Goal: Task Accomplishment & Management: Use online tool/utility

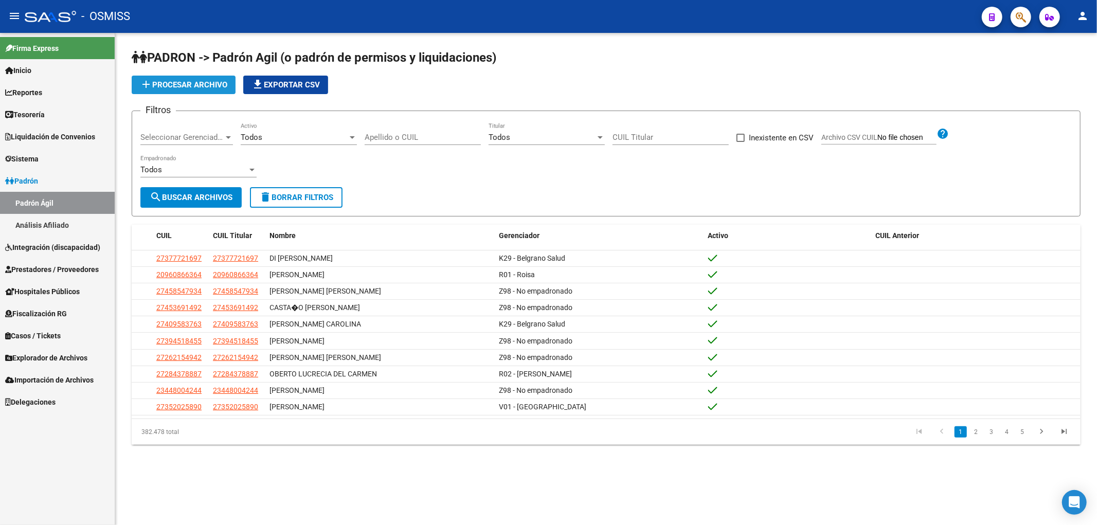
click at [181, 79] on button "add Procesar archivo" at bounding box center [184, 85] width 104 height 19
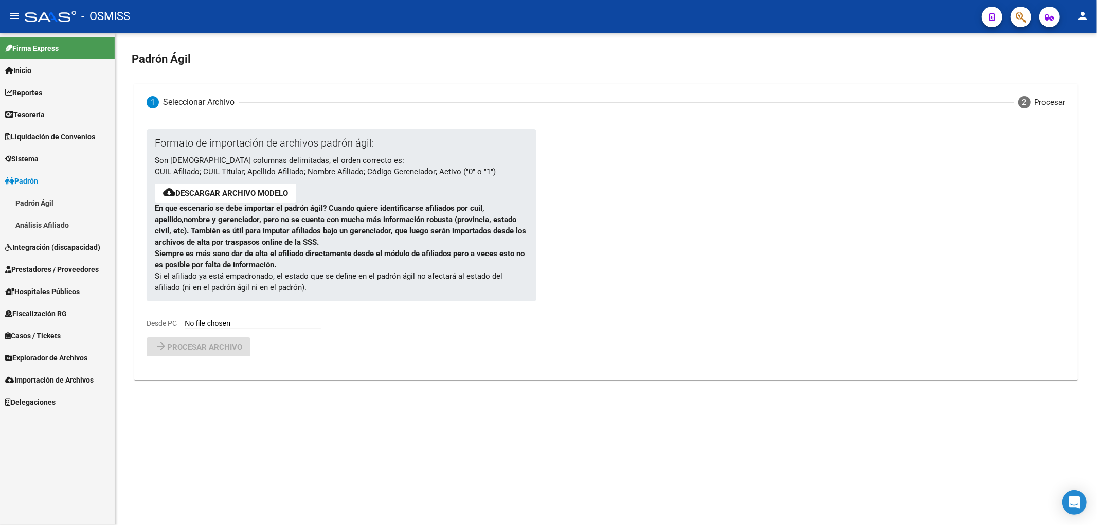
click at [202, 326] on input "Desde PC" at bounding box center [253, 324] width 136 height 10
type input "C:\fakepath\250922_B.csv"
click at [203, 374] on span "Procesar archivo" at bounding box center [204, 373] width 75 height 9
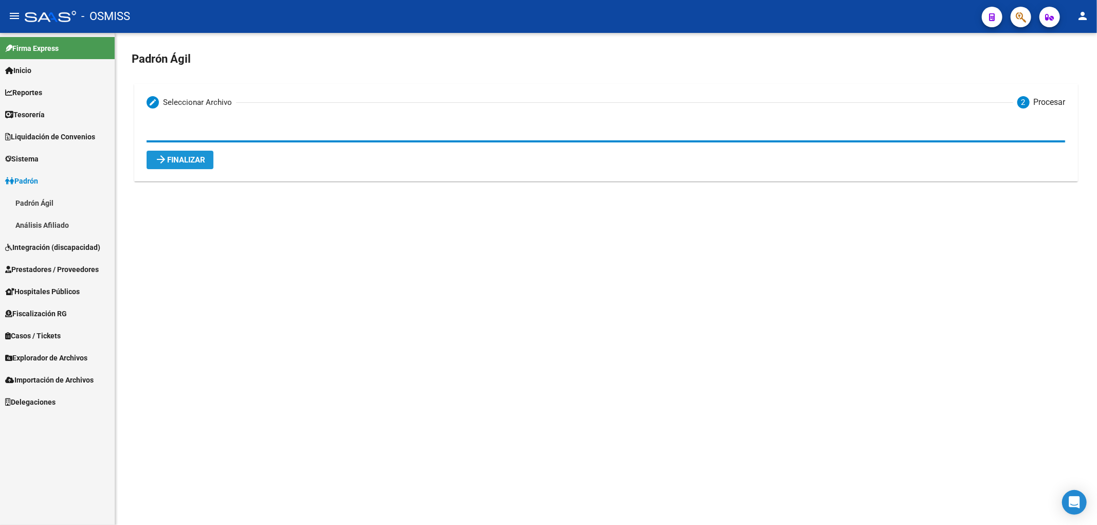
click at [191, 155] on button "arrow_forward Finalizar" at bounding box center [180, 160] width 67 height 19
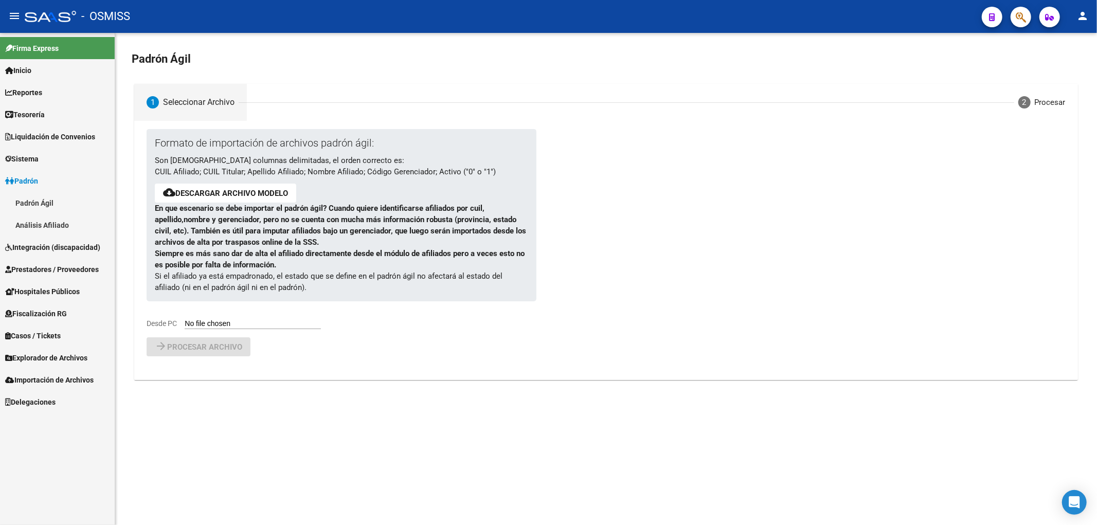
click at [244, 328] on input "Desde PC" at bounding box center [253, 324] width 136 height 10
type input "C:\fakepath\250922_A.csv"
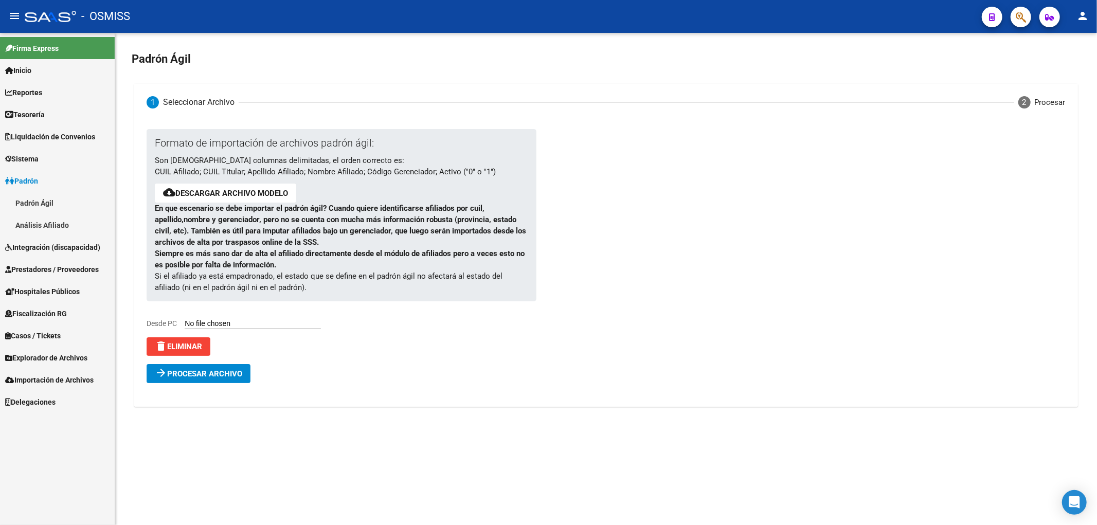
click at [239, 377] on span "Procesar archivo" at bounding box center [204, 373] width 75 height 9
click at [393, 392] on span "Errores (4) Haga click para visualizarlos. Verifique el archivo cargado." at bounding box center [284, 395] width 251 height 11
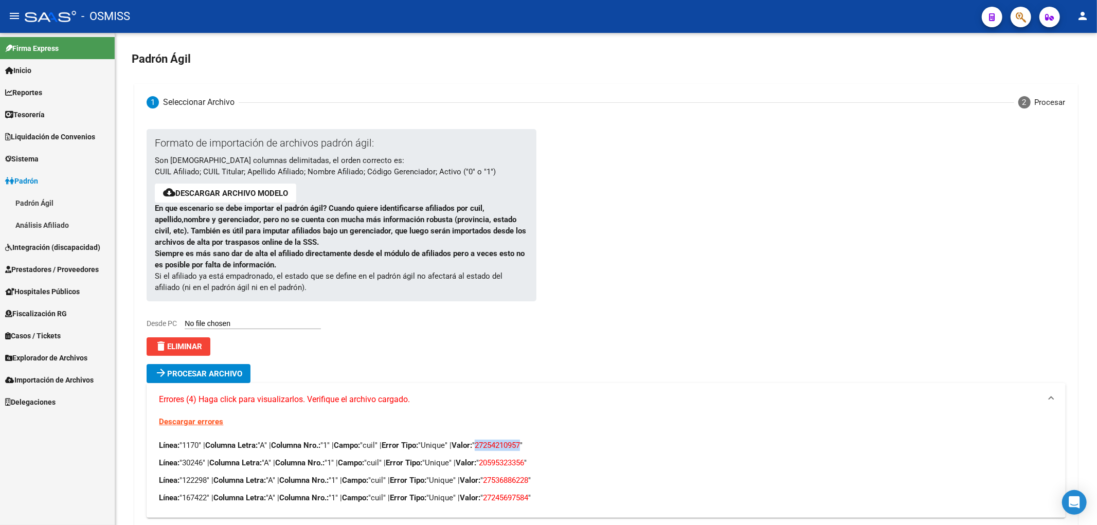
drag, startPoint x: 542, startPoint y: 445, endPoint x: 495, endPoint y: 451, distance: 46.6
click at [495, 451] on p "Línea: "1170" | Columna Letra: "A" | Columna Nro.: "1" | Campo: "cuil" | Error …" at bounding box center [606, 445] width 894 height 11
copy span "27254210957"
drag, startPoint x: 546, startPoint y: 463, endPoint x: 501, endPoint y: 467, distance: 44.9
click at [501, 467] on span "20595323356" at bounding box center [501, 462] width 45 height 9
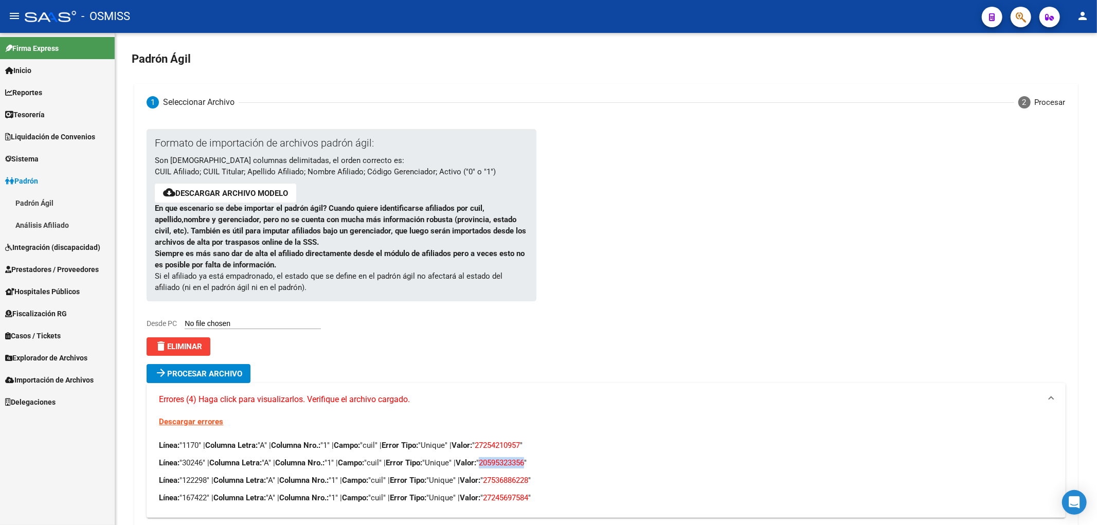
copy span "20595323356"
drag, startPoint x: 551, startPoint y: 480, endPoint x: 503, endPoint y: 485, distance: 48.0
click at [503, 485] on span "27536886228" at bounding box center [505, 480] width 45 height 9
copy span "27536886228"
drag, startPoint x: 550, startPoint y: 494, endPoint x: 505, endPoint y: 496, distance: 45.3
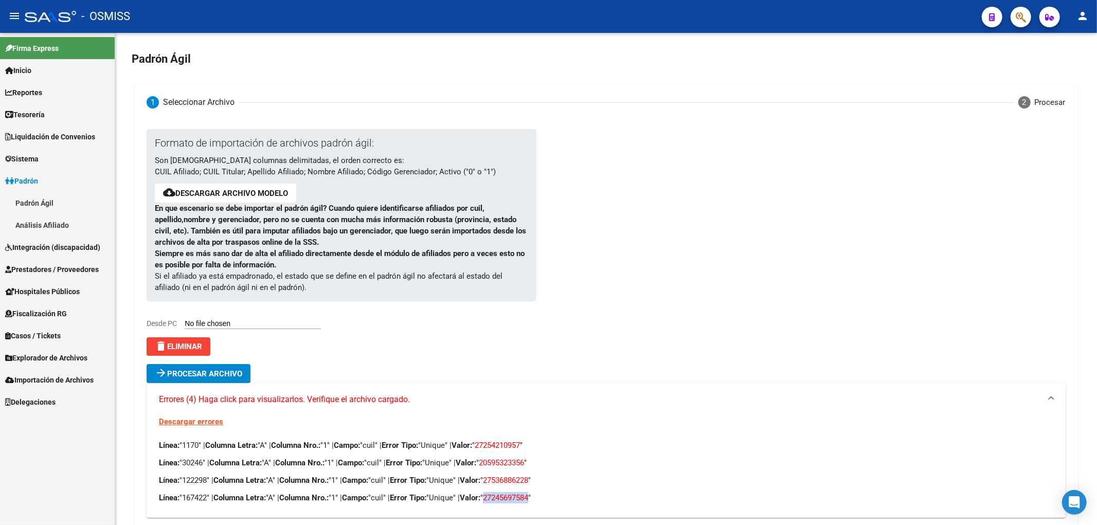
click at [505, 496] on span "27245697584" at bounding box center [505, 497] width 45 height 9
copy span "27245697584"
click at [189, 345] on span "delete Eliminar" at bounding box center [178, 346] width 47 height 9
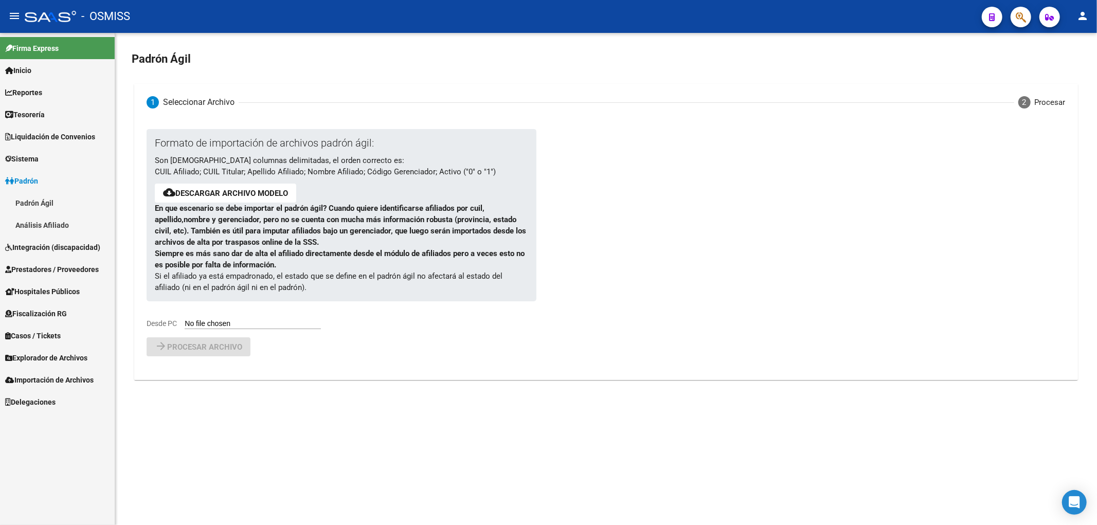
click at [205, 318] on div "Formato de importación de archivos padrón ágil: Son [DEMOGRAPHIC_DATA] columnas…" at bounding box center [333, 229] width 373 height 200
click at [230, 329] on input "Desde PC" at bounding box center [253, 324] width 136 height 10
type input "C:\fakepath\250922_A.csv"
click at [240, 374] on span "Procesar archivo" at bounding box center [204, 373] width 75 height 9
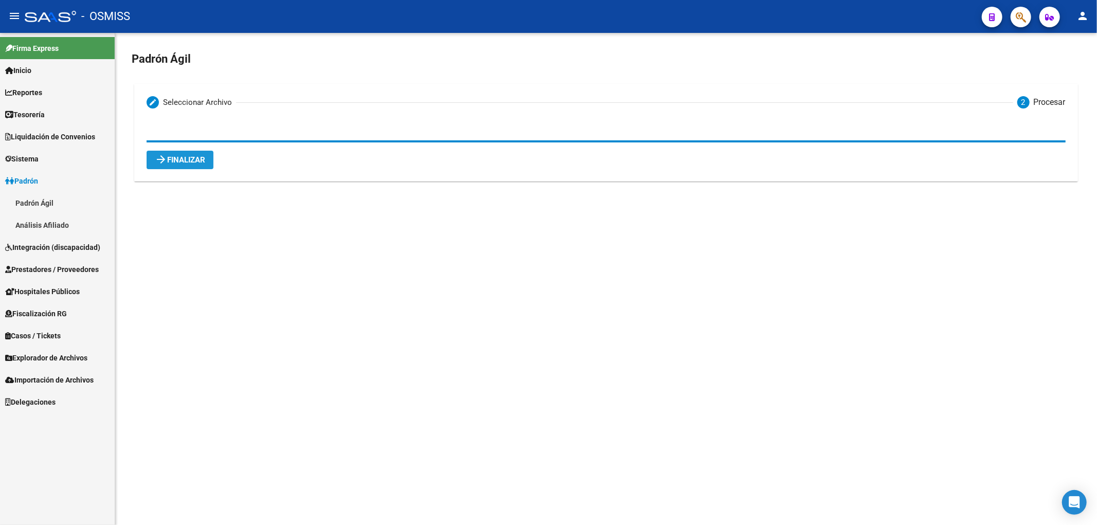
click at [185, 155] on button "arrow_forward Finalizar" at bounding box center [180, 160] width 67 height 19
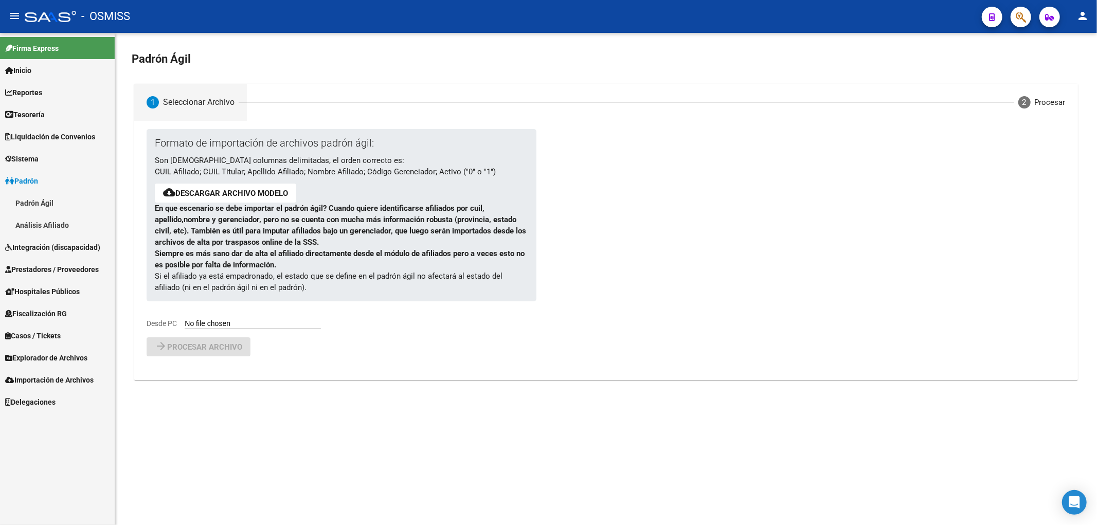
click at [674, 216] on div at bounding box center [767, 233] width 463 height 208
